Goal: Navigation & Orientation: Find specific page/section

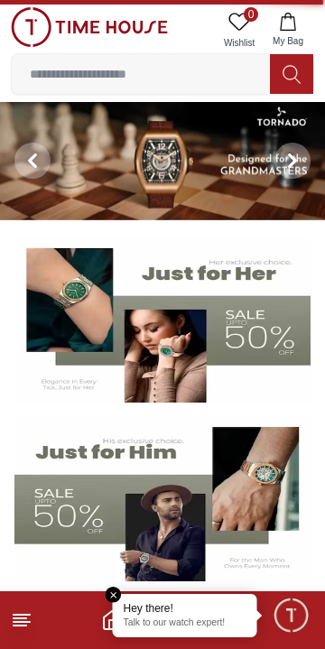
click at [114, 592] on em "Close tooltip" at bounding box center [114, 595] width 16 height 16
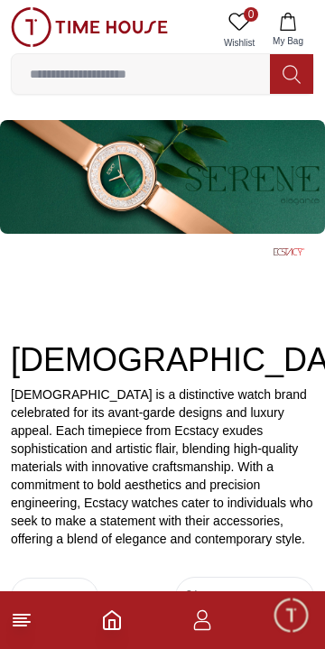
click at [292, 613] on span "Minimize live chat window" at bounding box center [290, 615] width 52 height 52
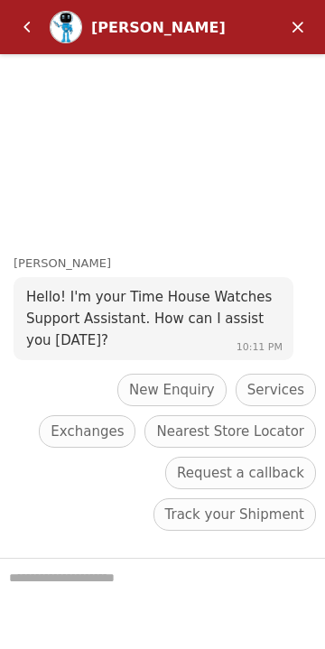
click at [287, 23] on em "Minimize" at bounding box center [298, 27] width 36 height 36
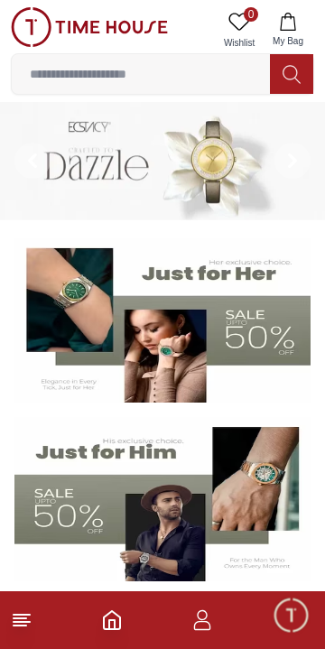
click at [20, 626] on line at bounding box center [20, 626] width 13 height 0
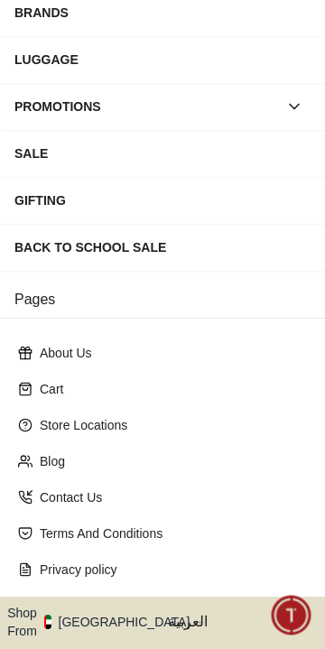
scroll to position [297, 0]
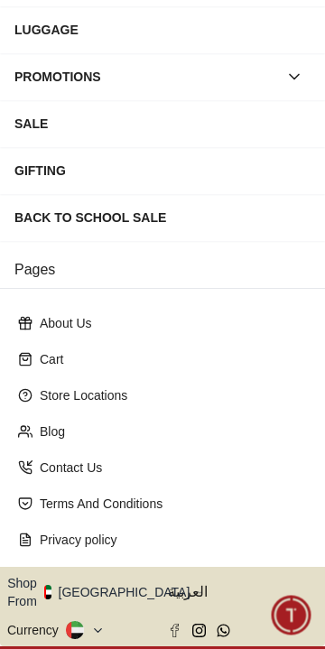
click at [197, 586] on icon "button" at bounding box center [200, 593] width 6 height 14
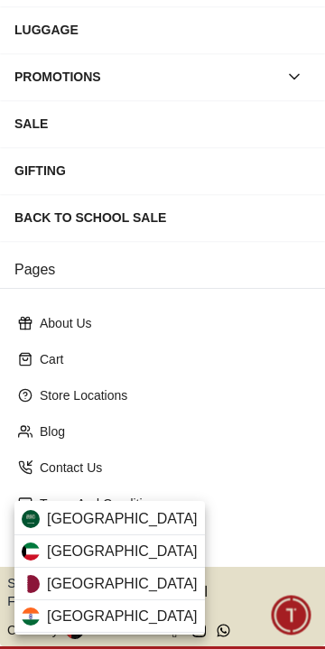
click at [154, 552] on div "[GEOGRAPHIC_DATA]" at bounding box center [109, 551] width 190 height 32
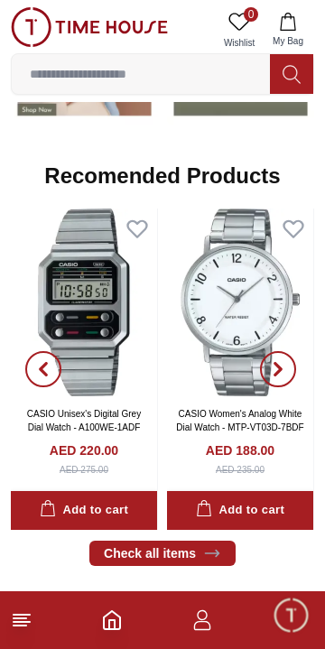
scroll to position [1820, 0]
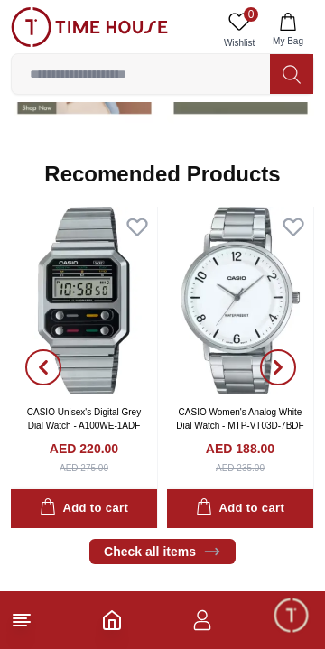
click at [30, 623] on icon at bounding box center [22, 620] width 22 height 22
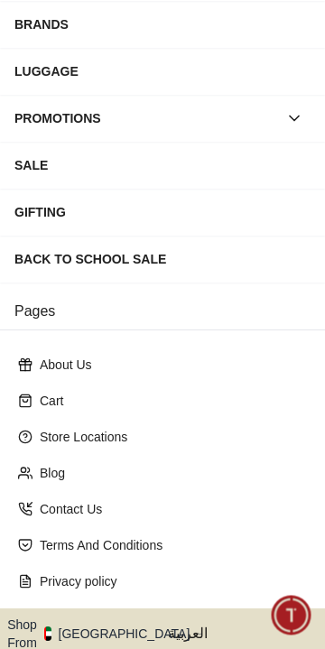
scroll to position [297, 0]
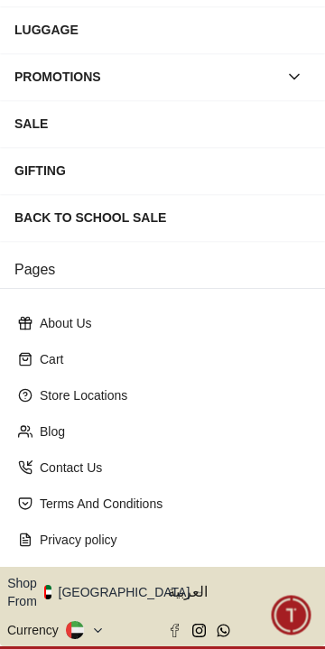
click at [197, 586] on icon "button" at bounding box center [200, 593] width 6 height 14
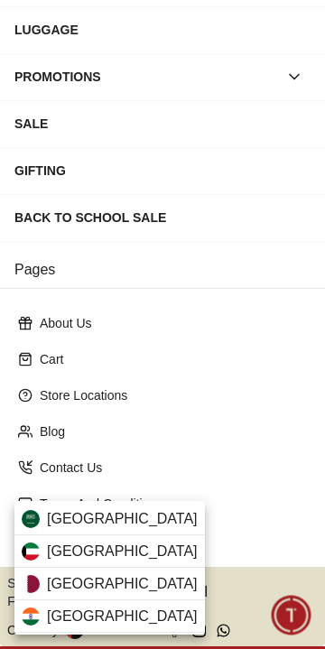
click at [79, 551] on span "[GEOGRAPHIC_DATA]" at bounding box center [122, 552] width 151 height 22
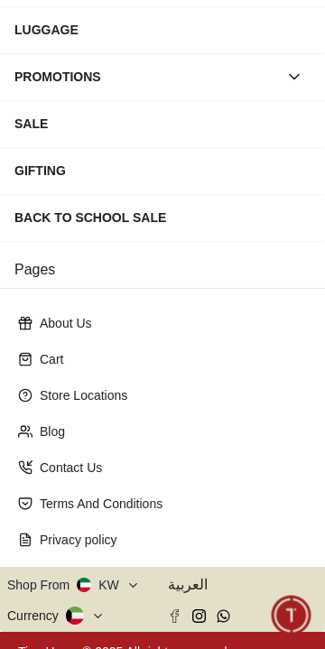
click at [77, 607] on icon at bounding box center [75, 616] width 18 height 18
